Goal: Transaction & Acquisition: Book appointment/travel/reservation

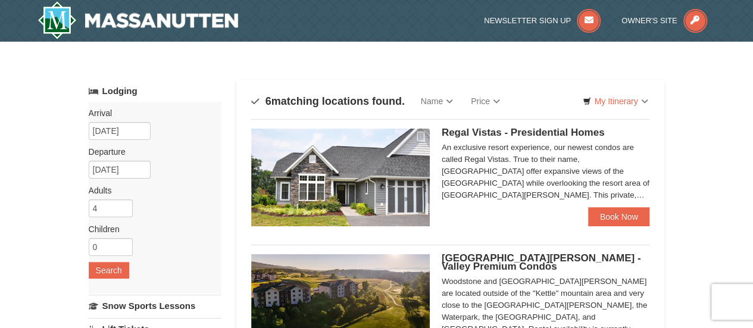
scroll to position [64, 0]
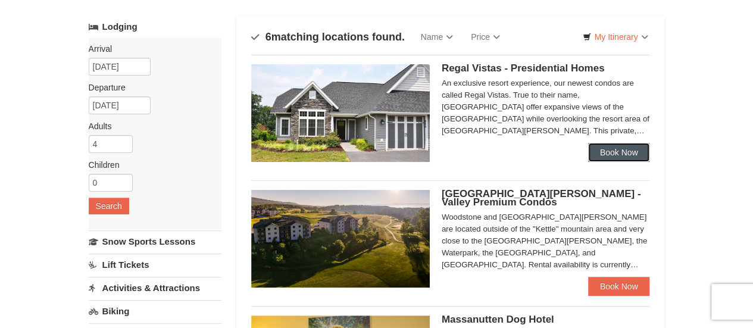
click at [620, 149] on link "Book Now" at bounding box center [619, 152] width 62 height 19
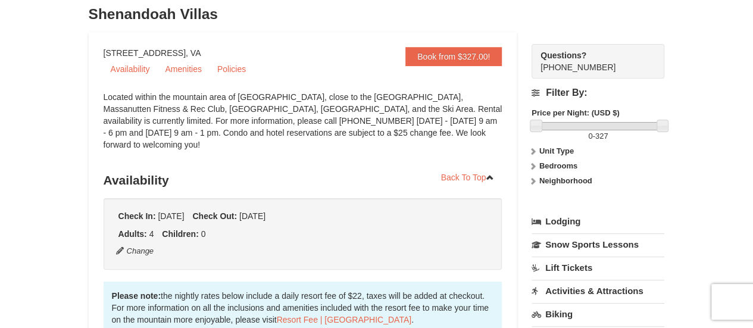
scroll to position [91, 0]
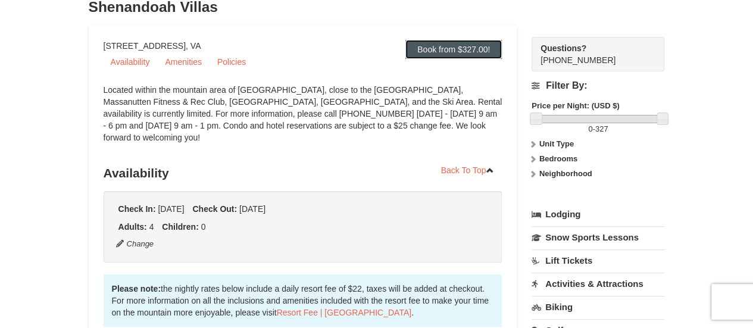
click at [466, 48] on link "Book from $327.00!" at bounding box center [454, 49] width 96 height 19
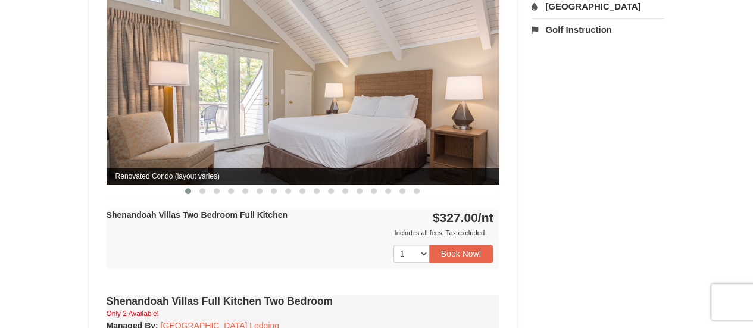
scroll to position [498, 0]
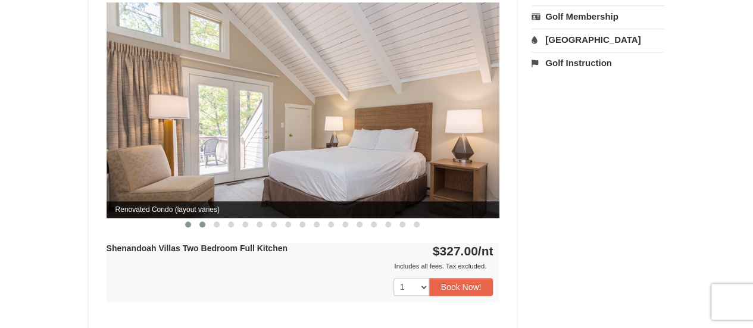
click at [200, 219] on button at bounding box center [202, 225] width 14 height 12
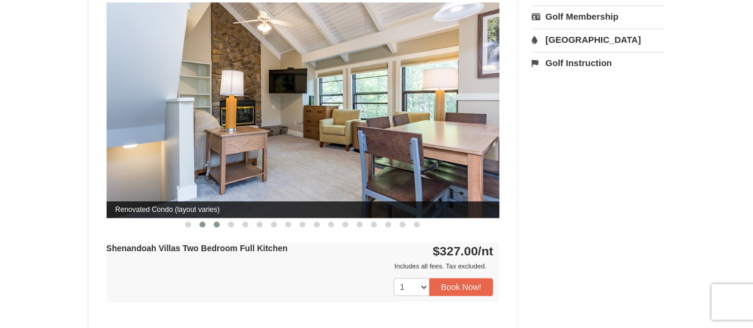
click at [223, 219] on button at bounding box center [217, 225] width 14 height 12
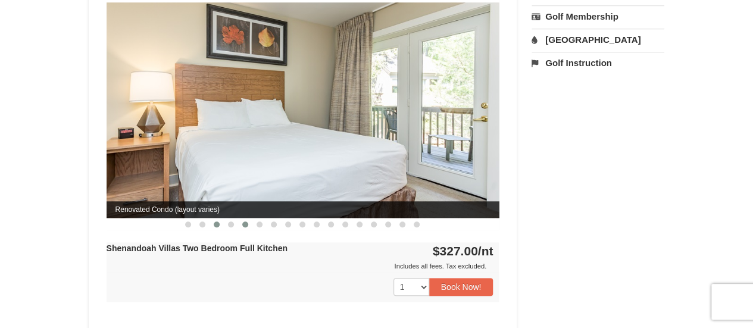
click at [241, 219] on button at bounding box center [245, 225] width 14 height 12
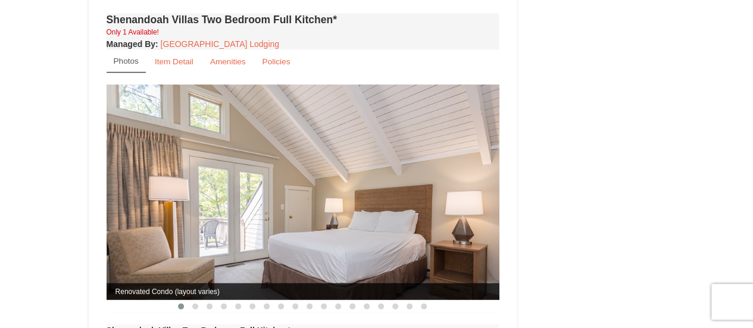
scroll to position [1232, 0]
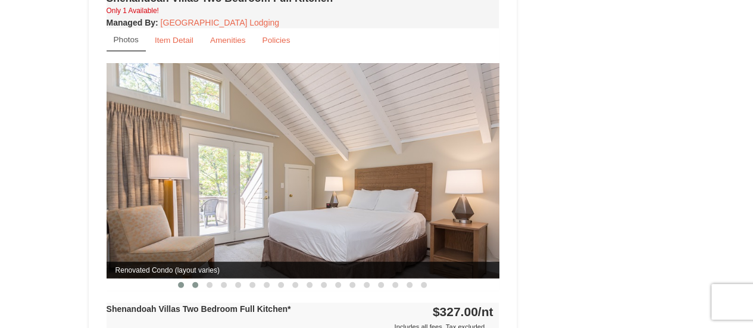
click at [199, 279] on button at bounding box center [195, 285] width 14 height 12
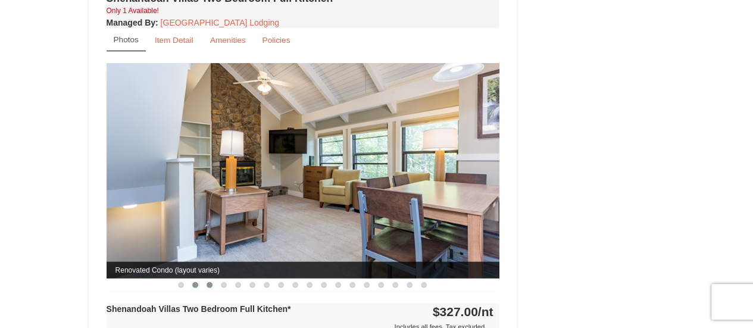
click at [213, 279] on button at bounding box center [210, 285] width 14 height 12
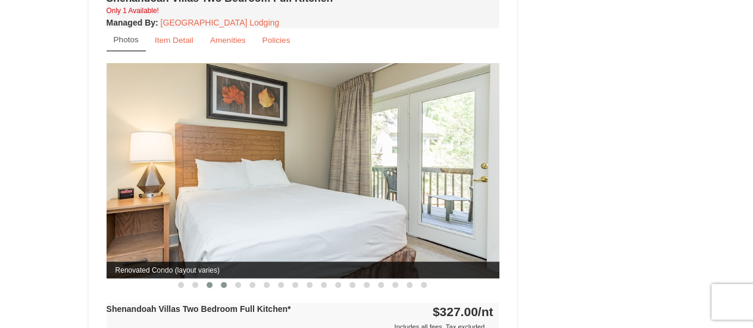
click at [220, 279] on button at bounding box center [224, 285] width 14 height 12
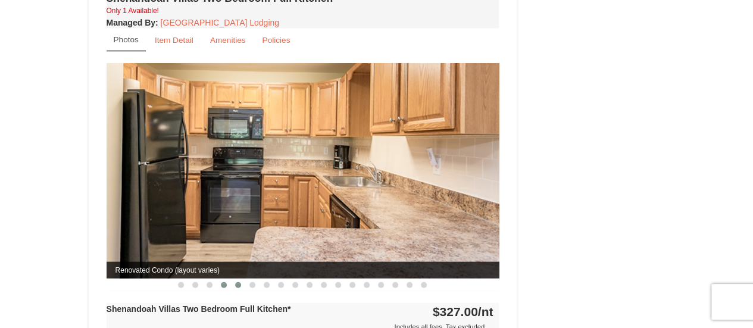
click at [244, 279] on button at bounding box center [238, 285] width 14 height 12
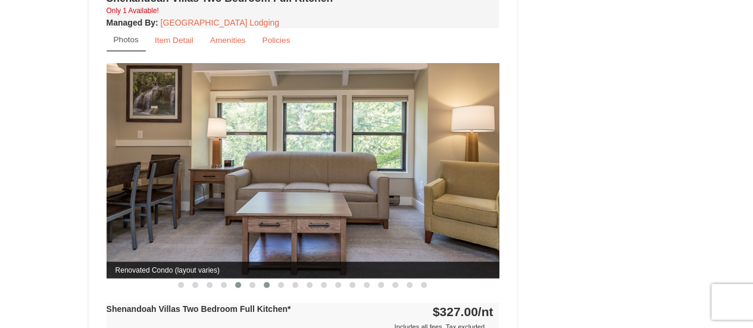
click at [273, 279] on button at bounding box center [267, 285] width 14 height 12
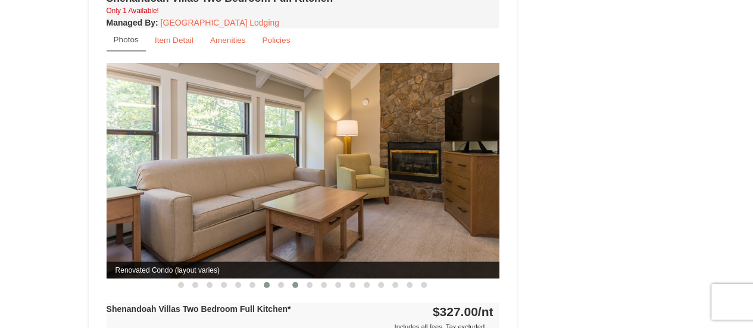
click at [297, 282] on span at bounding box center [295, 285] width 6 height 6
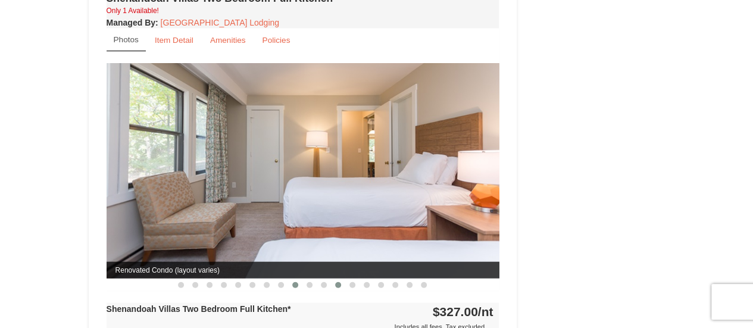
click at [331, 279] on button at bounding box center [338, 285] width 14 height 12
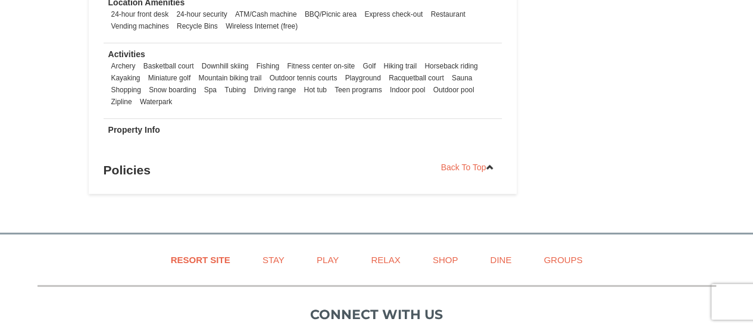
scroll to position [1664, 0]
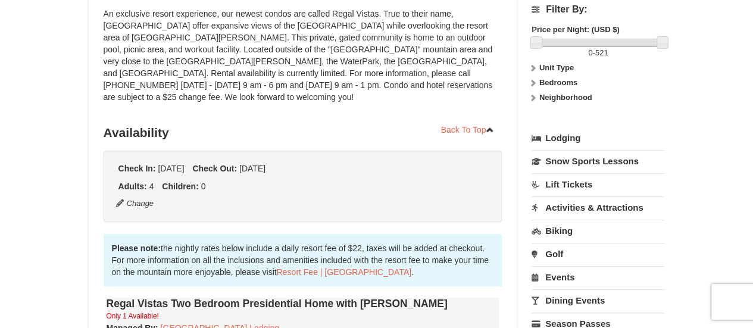
scroll to position [168, 0]
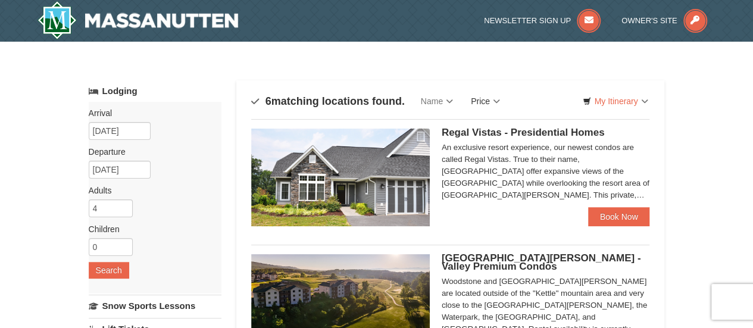
click at [478, 102] on link "Price" at bounding box center [485, 101] width 47 height 24
click at [491, 128] on link "Price (Low to High)" at bounding box center [510, 125] width 95 height 15
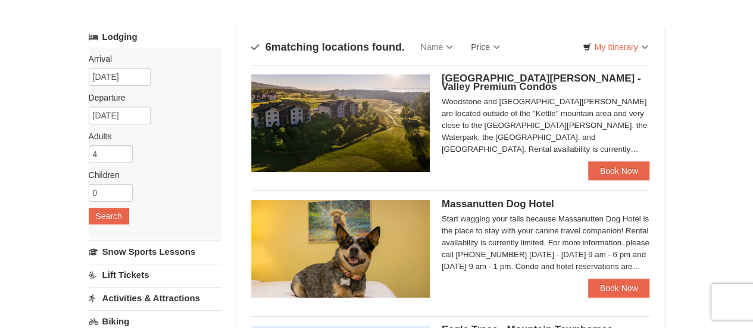
scroll to position [55, 0]
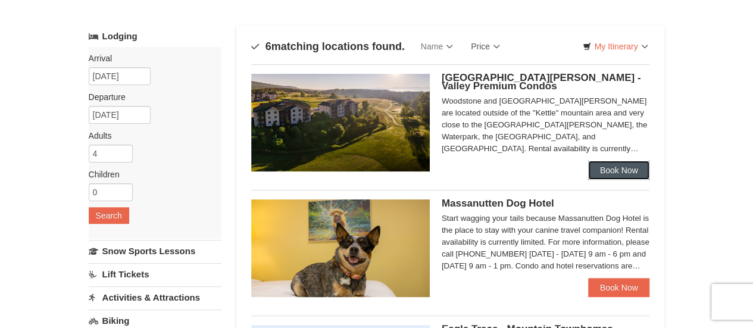
click at [611, 165] on link "Book Now" at bounding box center [619, 170] width 62 height 19
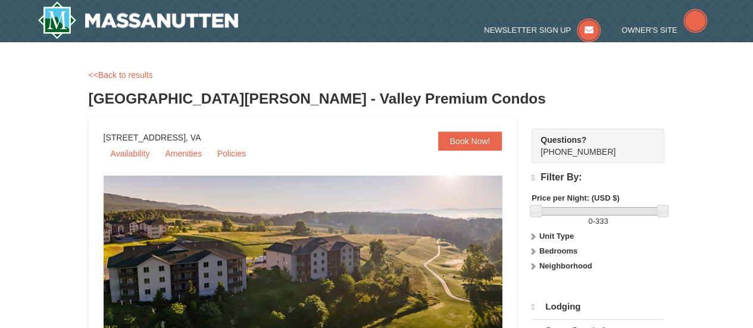
select select "9"
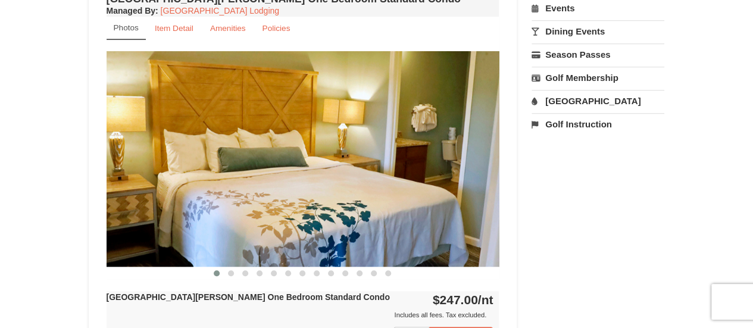
scroll to position [458, 0]
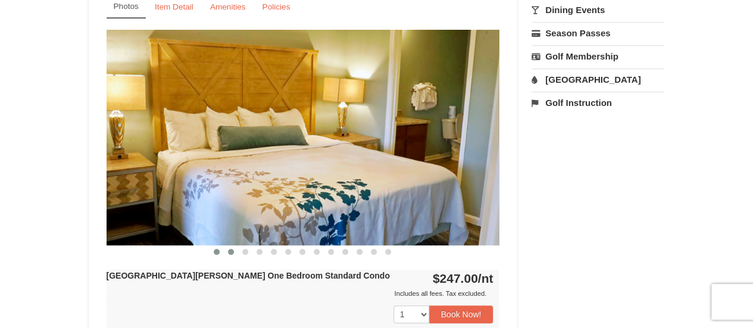
click at [228, 251] on button at bounding box center [231, 252] width 14 height 12
